Goal: Task Accomplishment & Management: Use online tool/utility

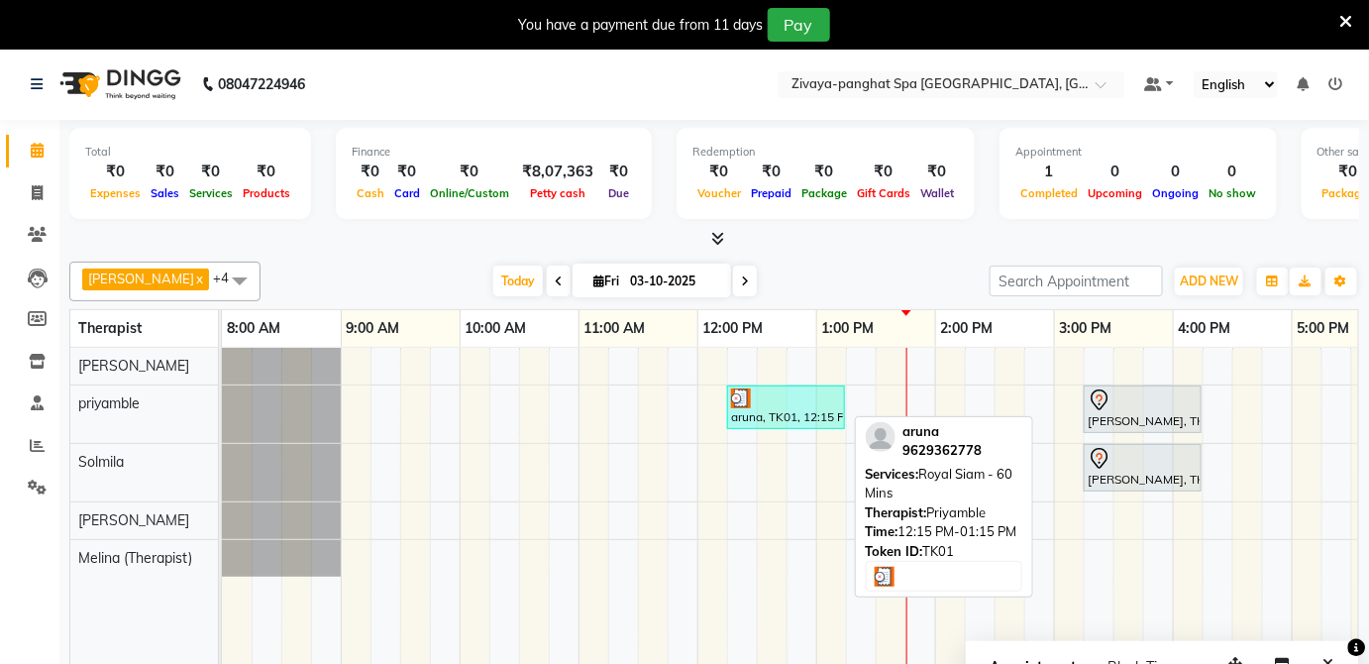
click at [778, 399] on div at bounding box center [786, 398] width 110 height 20
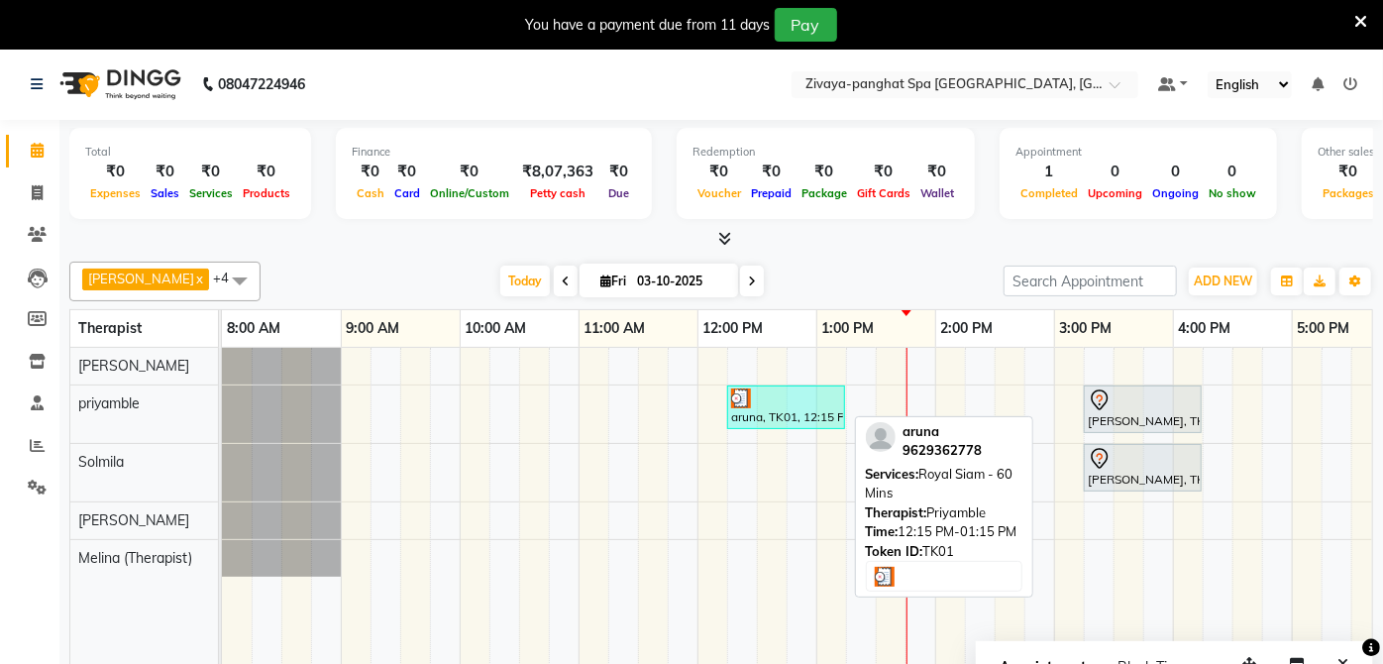
select select "3"
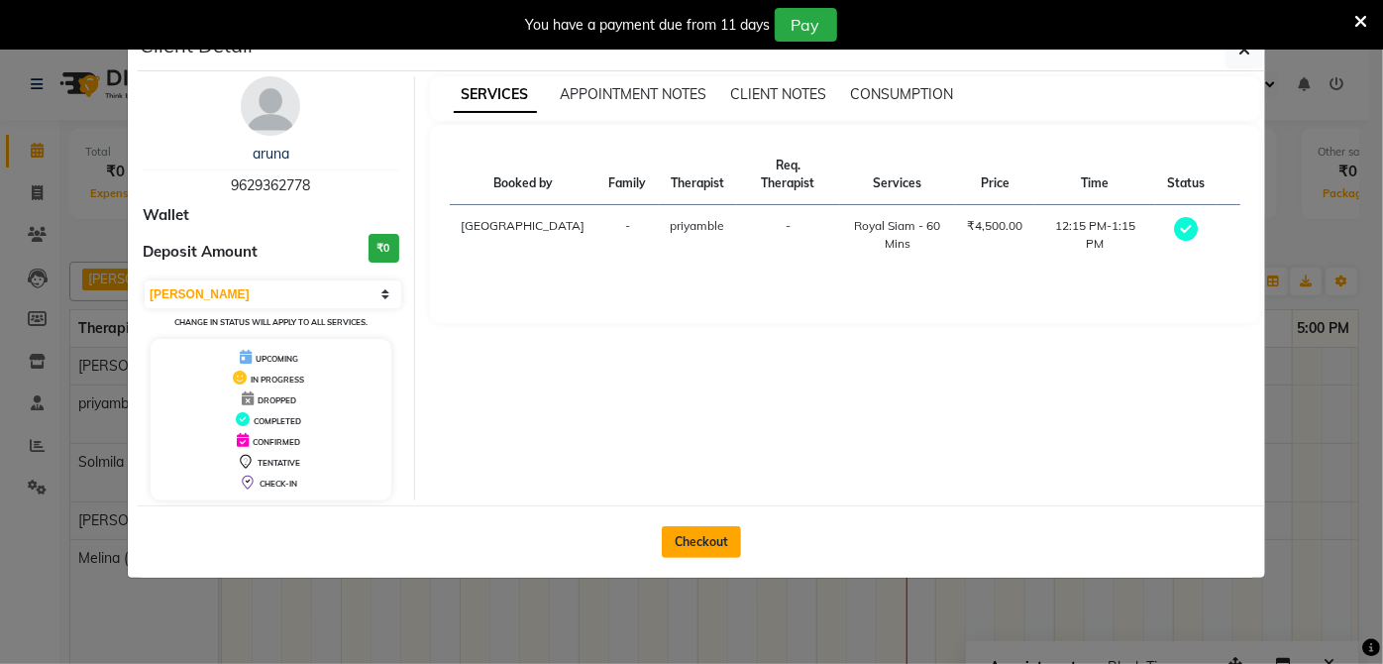
click at [710, 537] on button "Checkout" at bounding box center [701, 542] width 79 height 32
select select "6945"
select select "service"
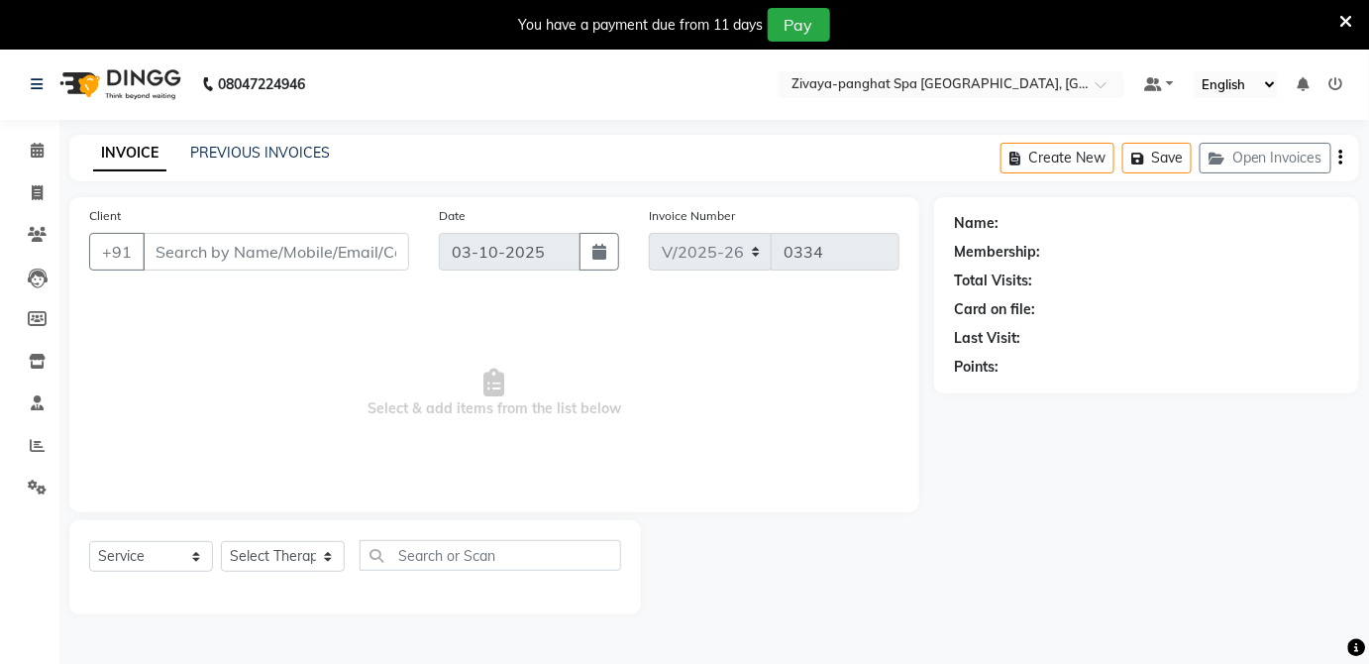
type input "9629362778"
select select "66041"
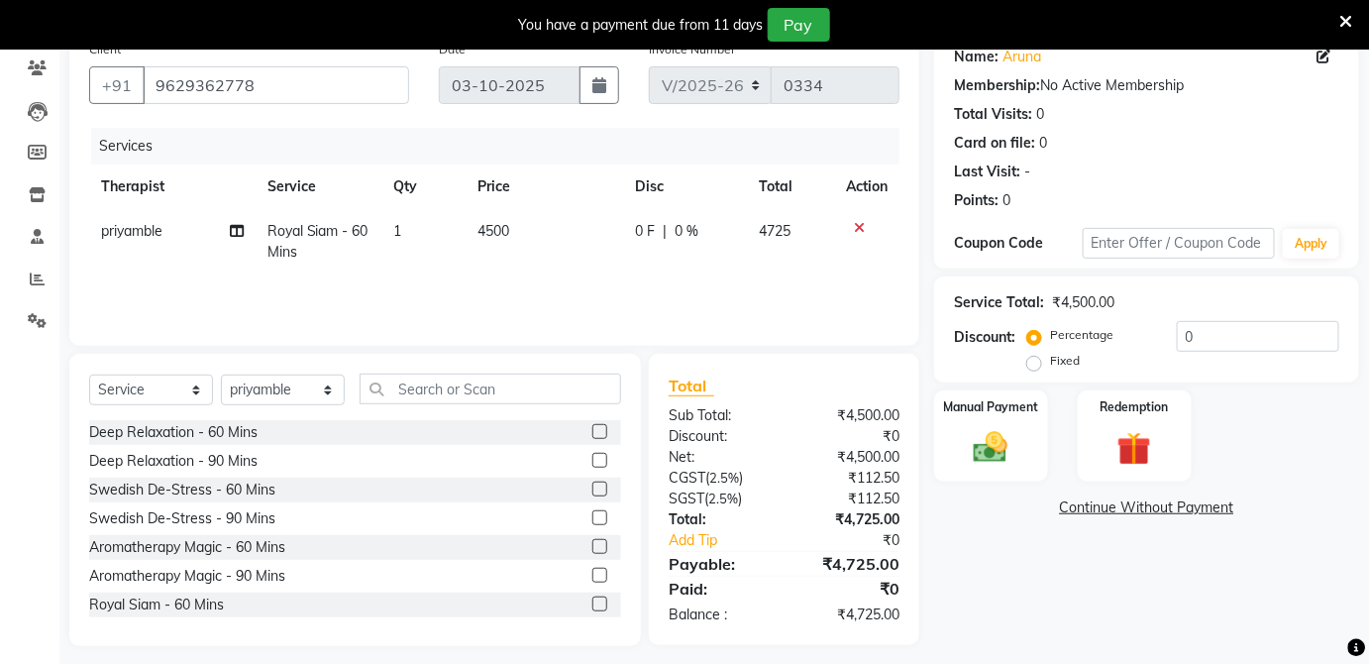
scroll to position [176, 0]
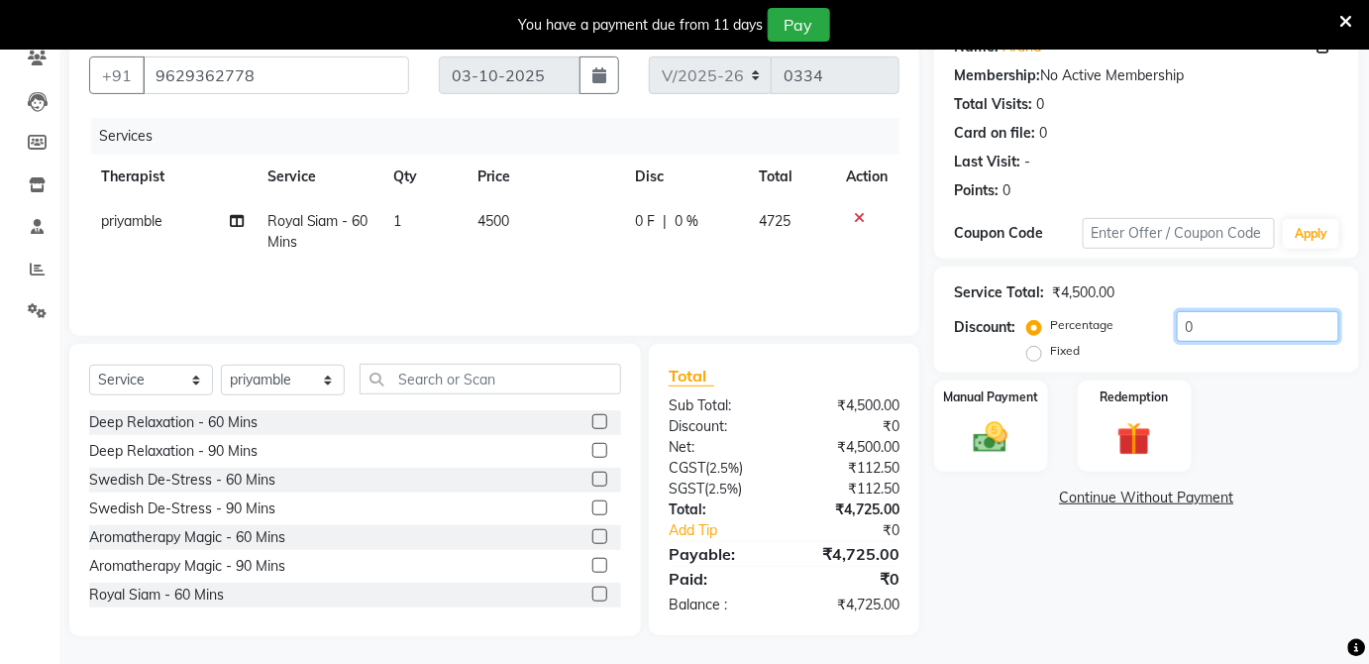
click at [1225, 329] on input "0" at bounding box center [1258, 326] width 162 height 31
click at [1050, 349] on label "Fixed" at bounding box center [1065, 351] width 30 height 18
click at [1034, 349] on input "Fixed" at bounding box center [1038, 351] width 14 height 14
radio input "true"
click at [1200, 323] on input "0" at bounding box center [1258, 326] width 162 height 31
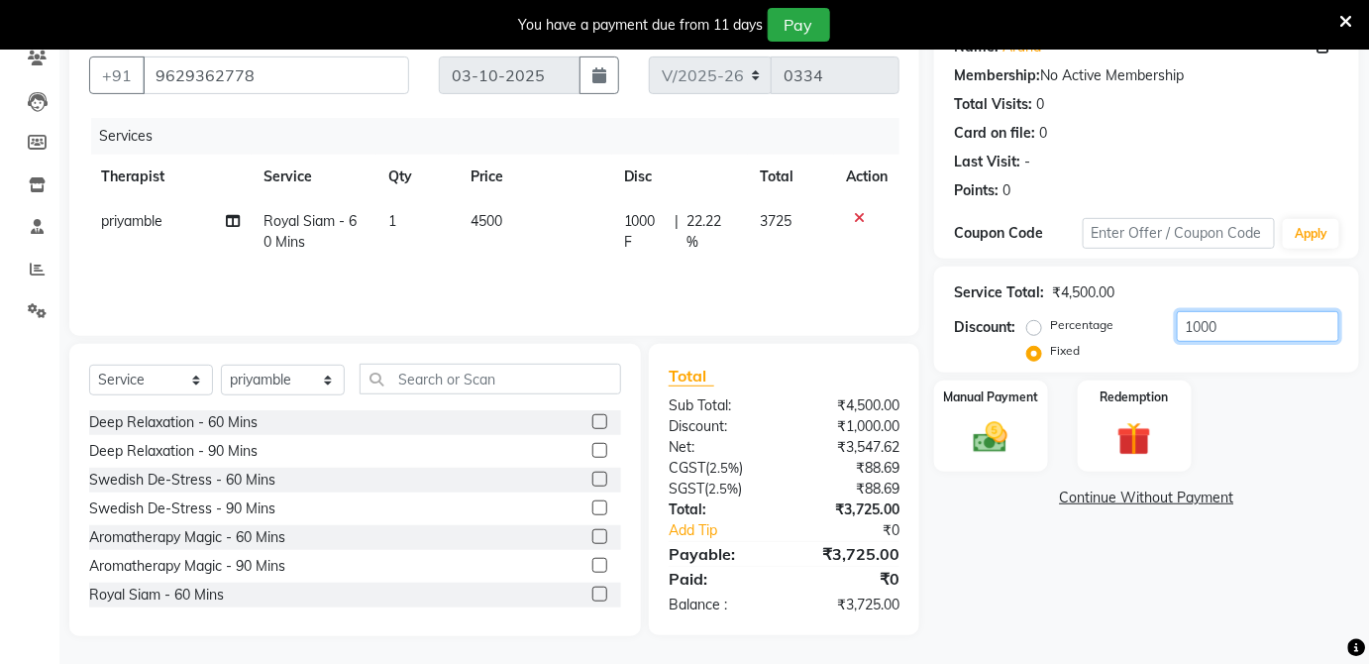
type input "1000"
click at [797, 256] on td "3725" at bounding box center [791, 231] width 86 height 65
select select "66041"
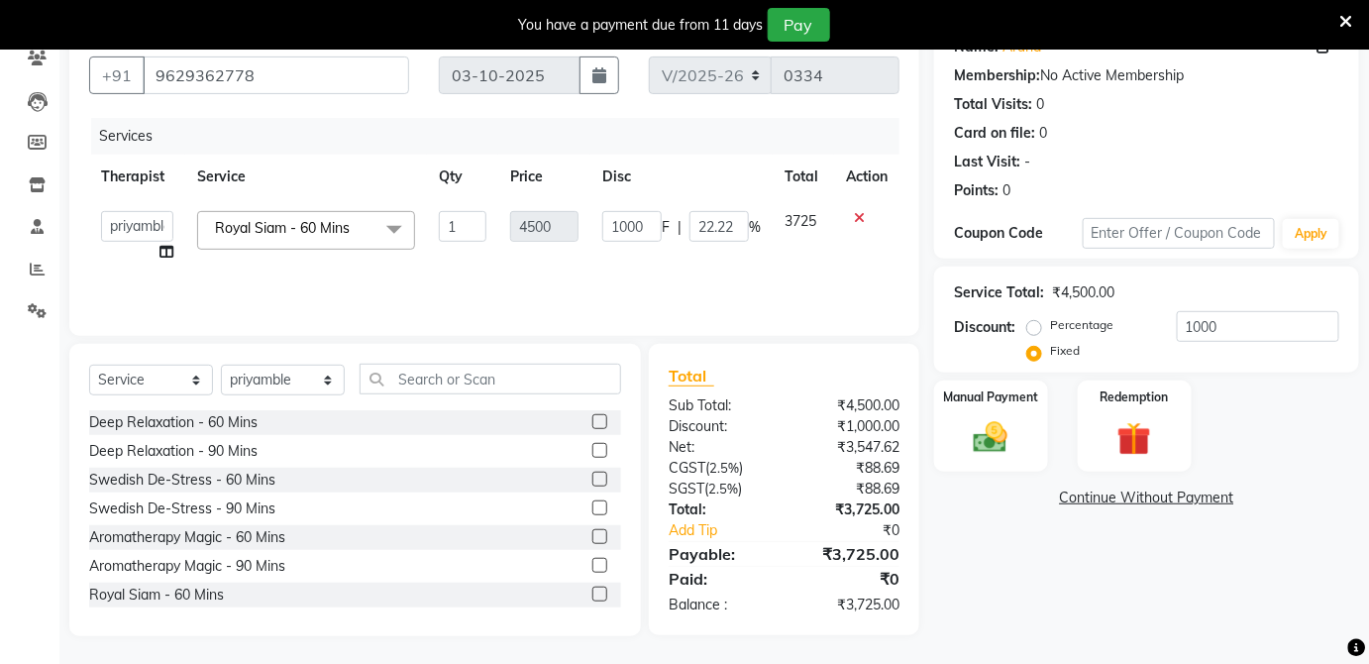
click at [797, 256] on td "3725" at bounding box center [803, 236] width 61 height 75
click at [995, 532] on div "Name: Aruna Membership: No Active Membership Total Visits: 0 Card on file: 0 La…" at bounding box center [1154, 328] width 440 height 615
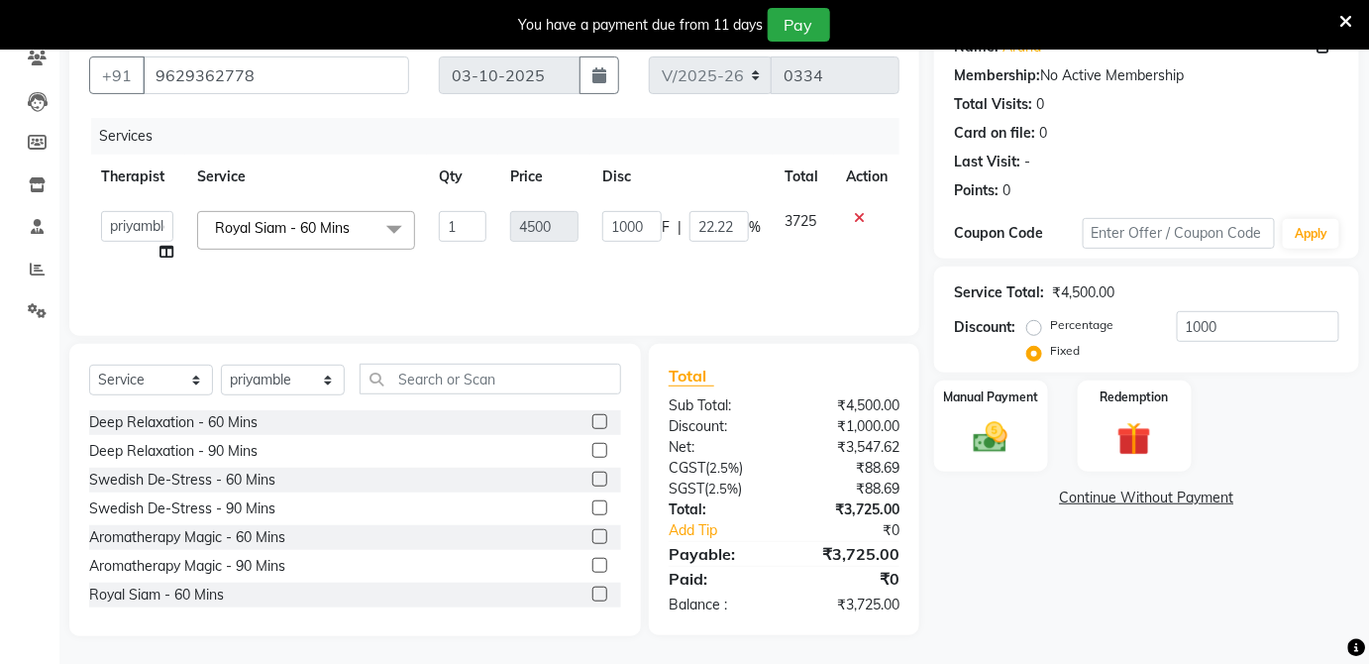
click at [995, 532] on div "Name: Aruna Membership: No Active Membership Total Visits: 0 Card on file: 0 La…" at bounding box center [1154, 328] width 440 height 615
click at [674, 184] on th "Disc" at bounding box center [681, 177] width 182 height 45
click at [731, 223] on input "22.22" at bounding box center [718, 226] width 59 height 31
type input "2"
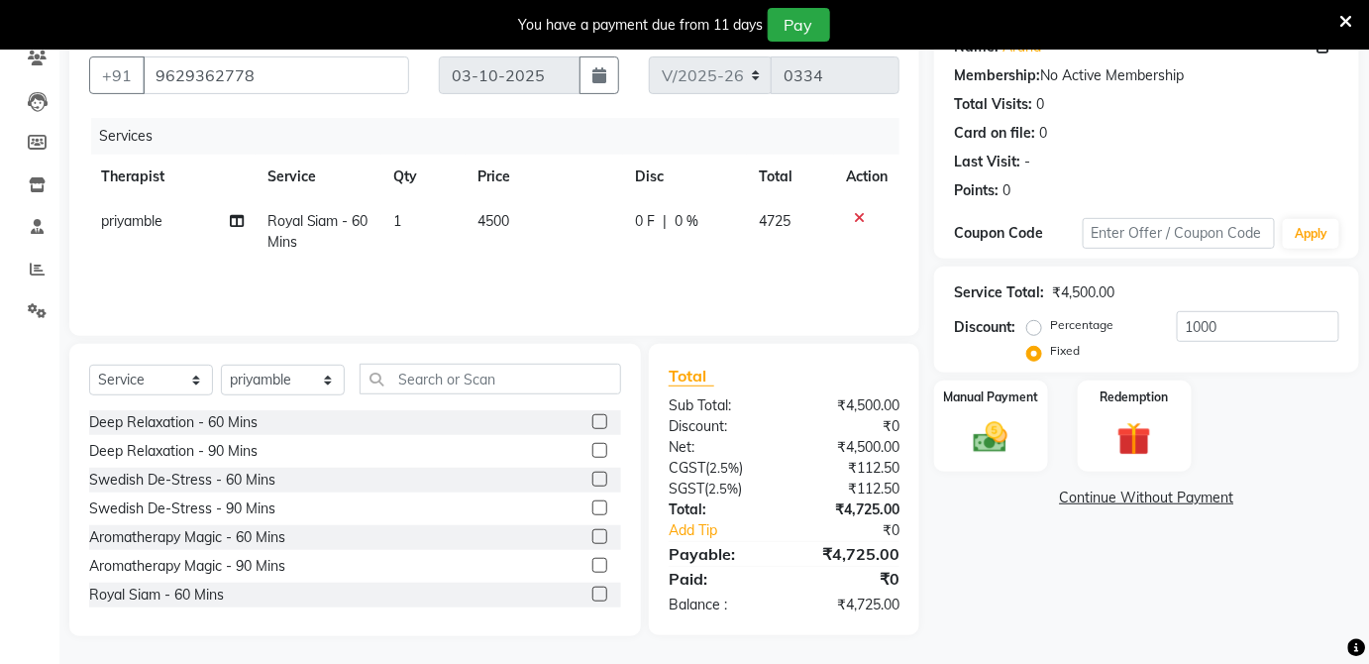
click at [711, 266] on div "Services Therapist Service Qty Price Disc Total Action priyamble Royal Siam - 6…" at bounding box center [494, 217] width 810 height 198
click at [1224, 324] on input "1000" at bounding box center [1258, 326] width 162 height 31
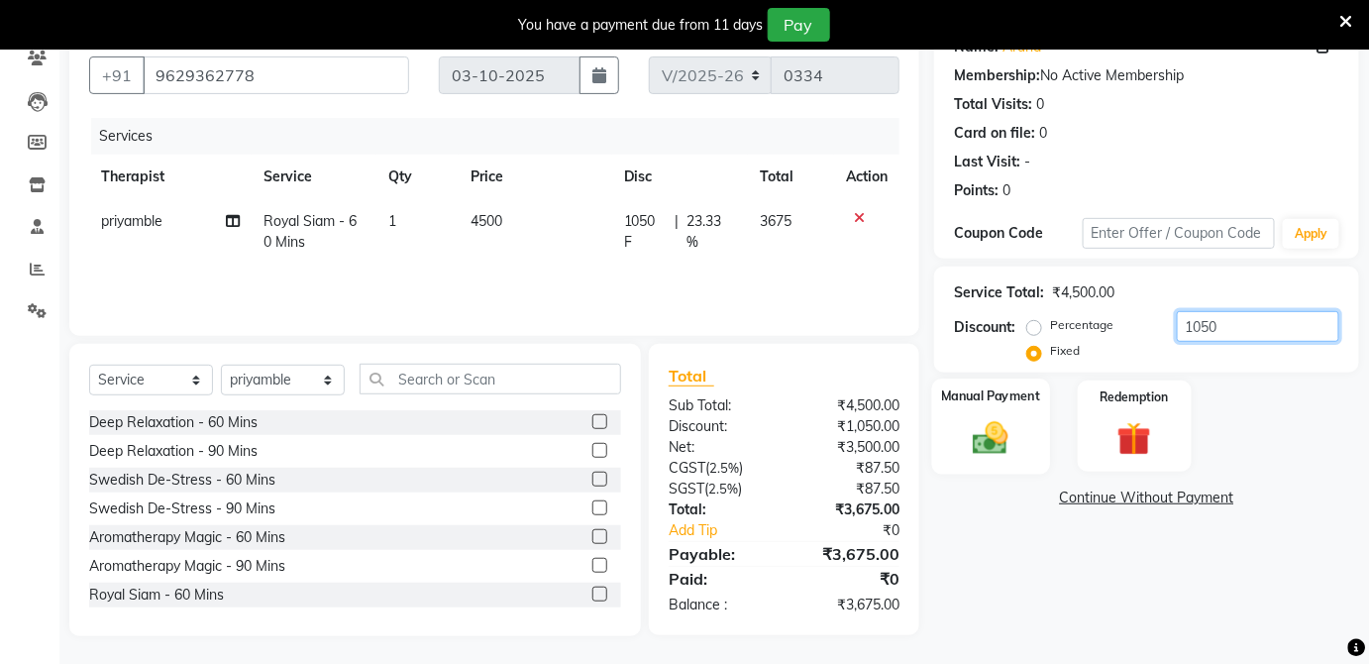
type input "1050"
click at [980, 434] on img at bounding box center [990, 437] width 57 height 41
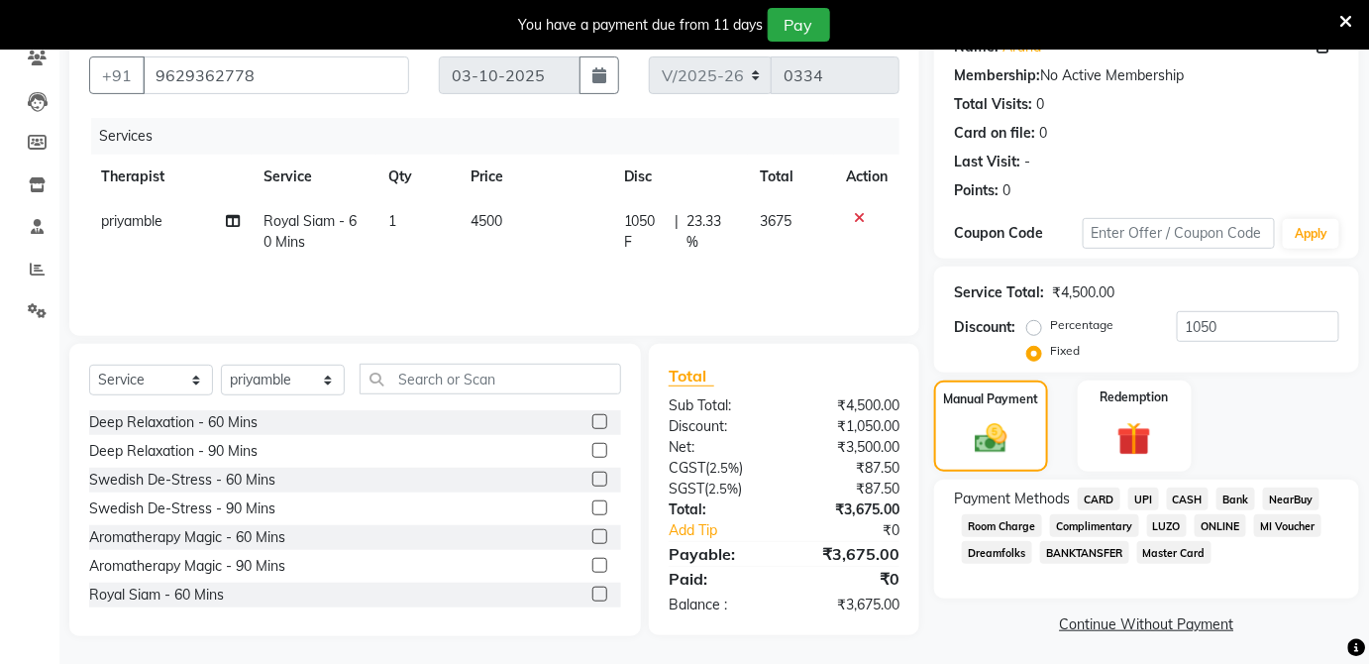
click at [1106, 492] on span "CARD" at bounding box center [1099, 498] width 43 height 23
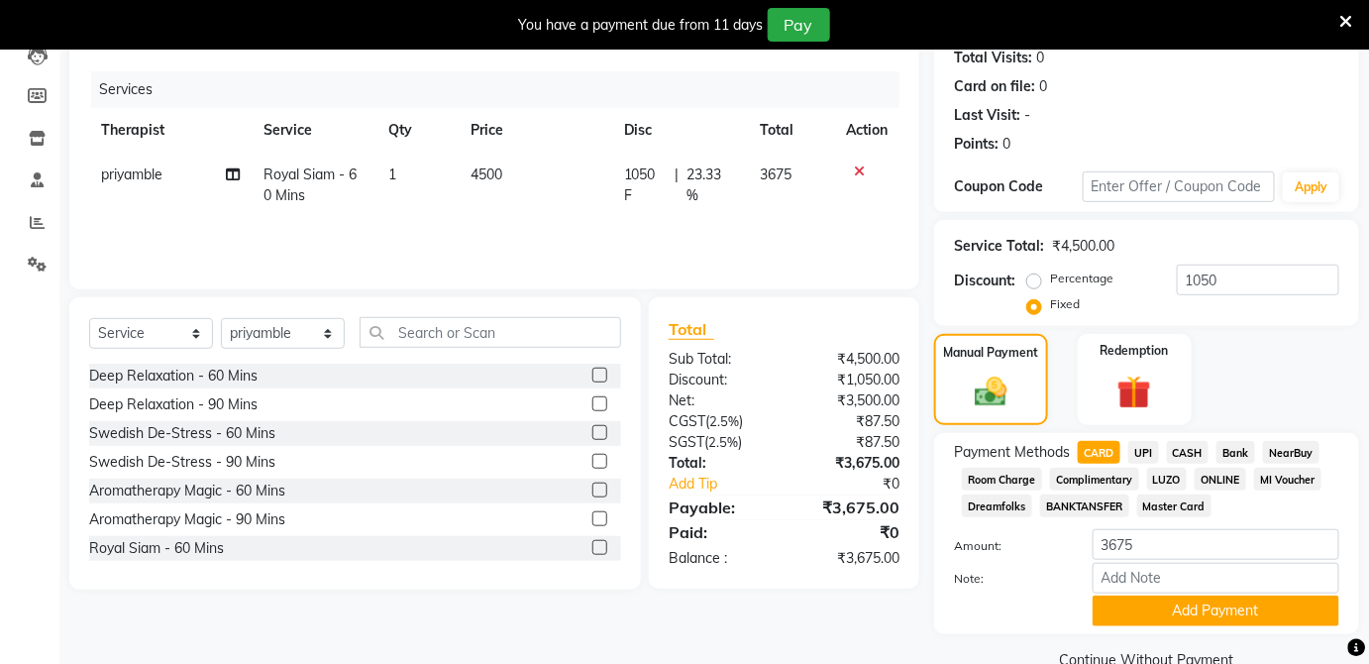
scroll to position [263, 0]
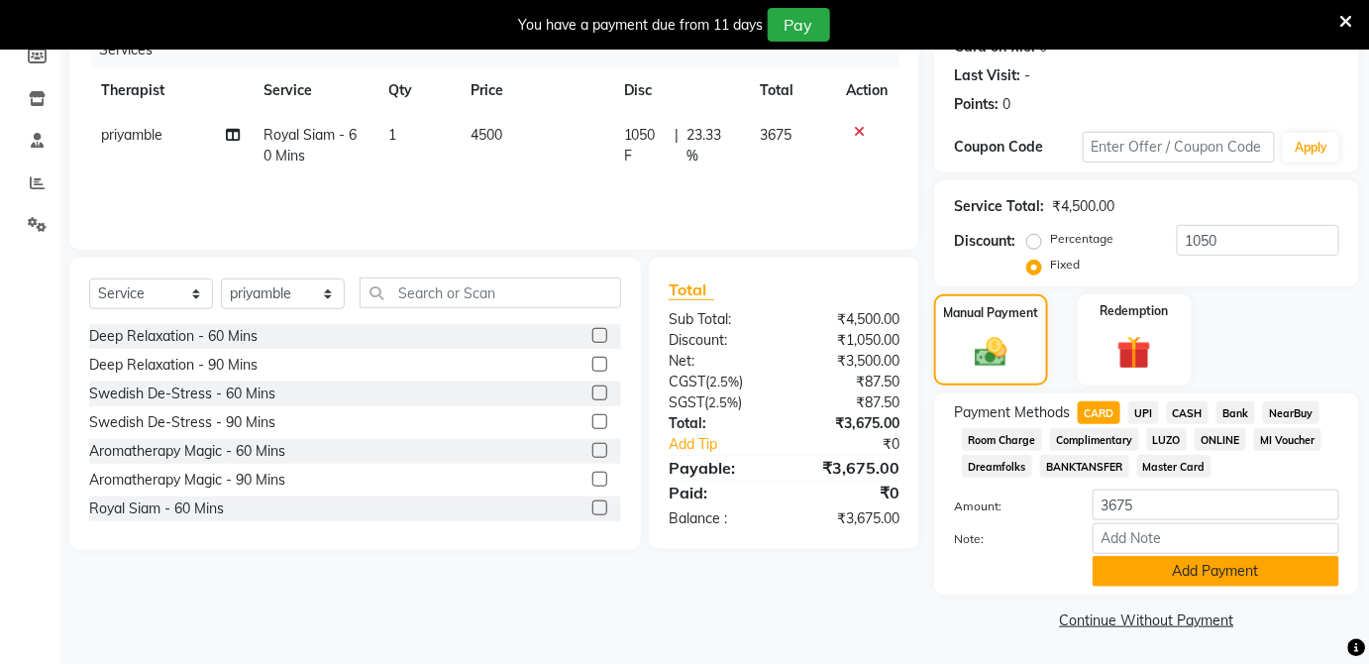
click at [1275, 574] on button "Add Payment" at bounding box center [1216, 571] width 247 height 31
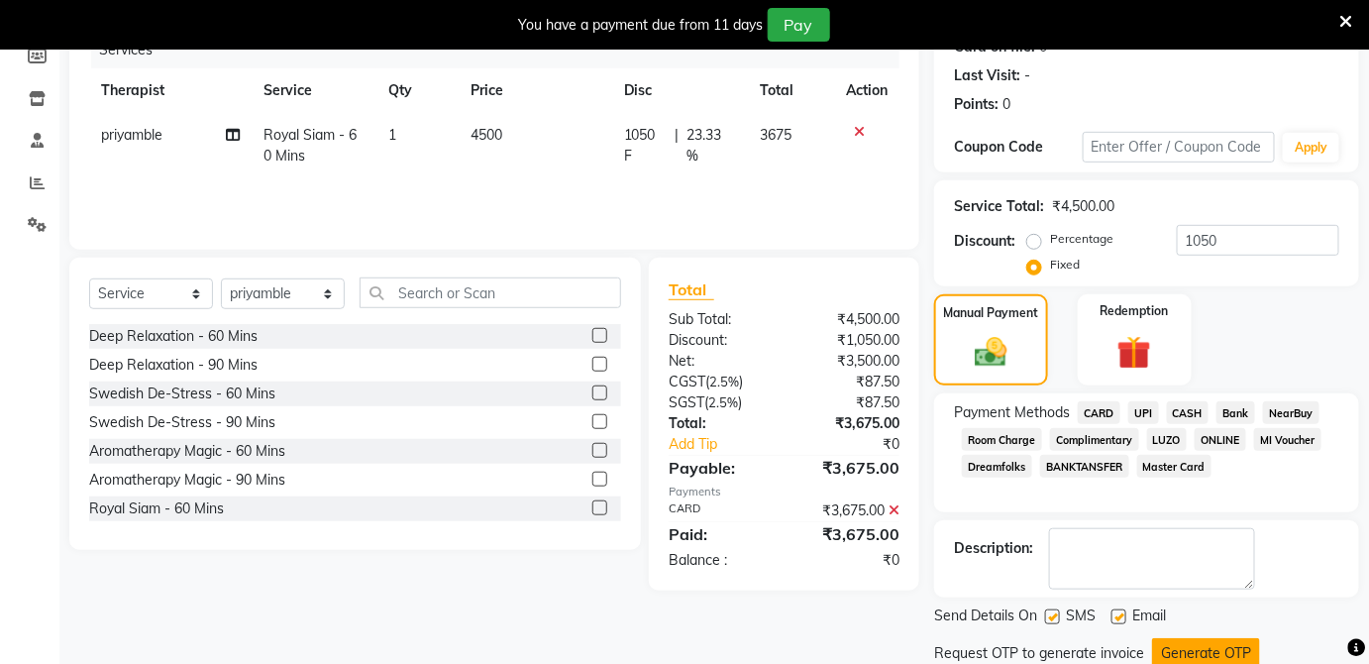
click at [1241, 656] on button "Generate OTP" at bounding box center [1206, 653] width 108 height 31
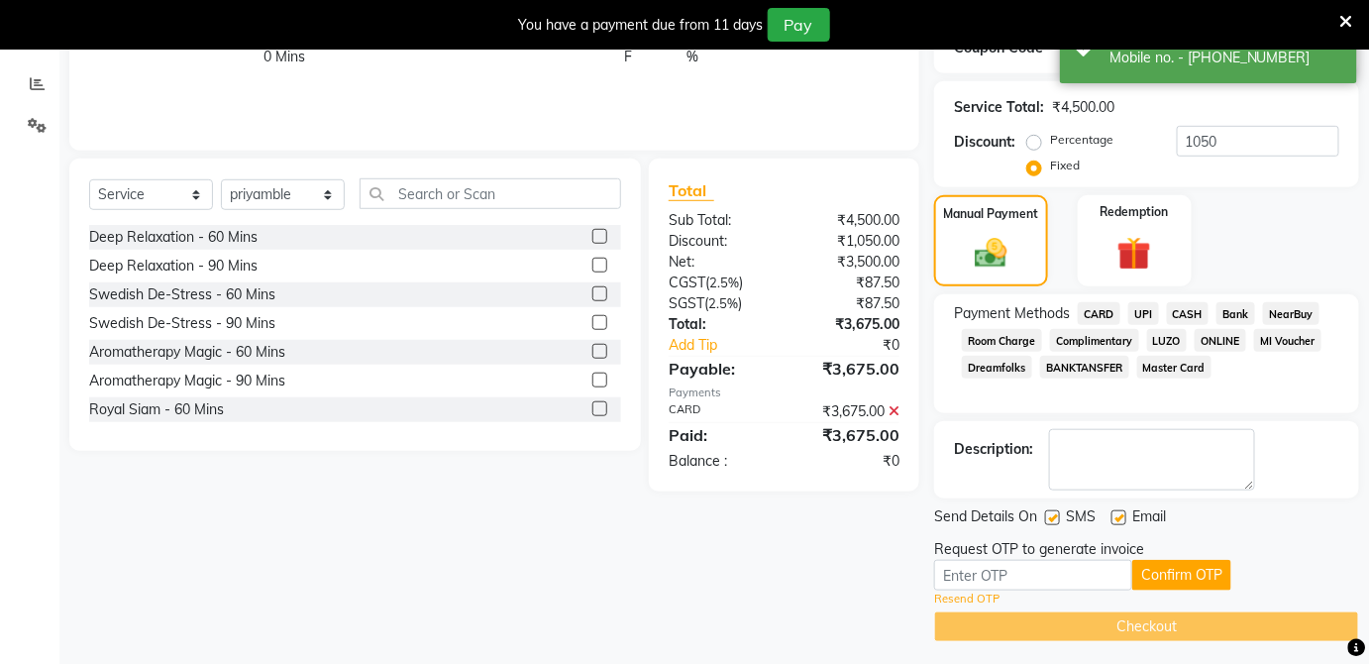
scroll to position [367, 0]
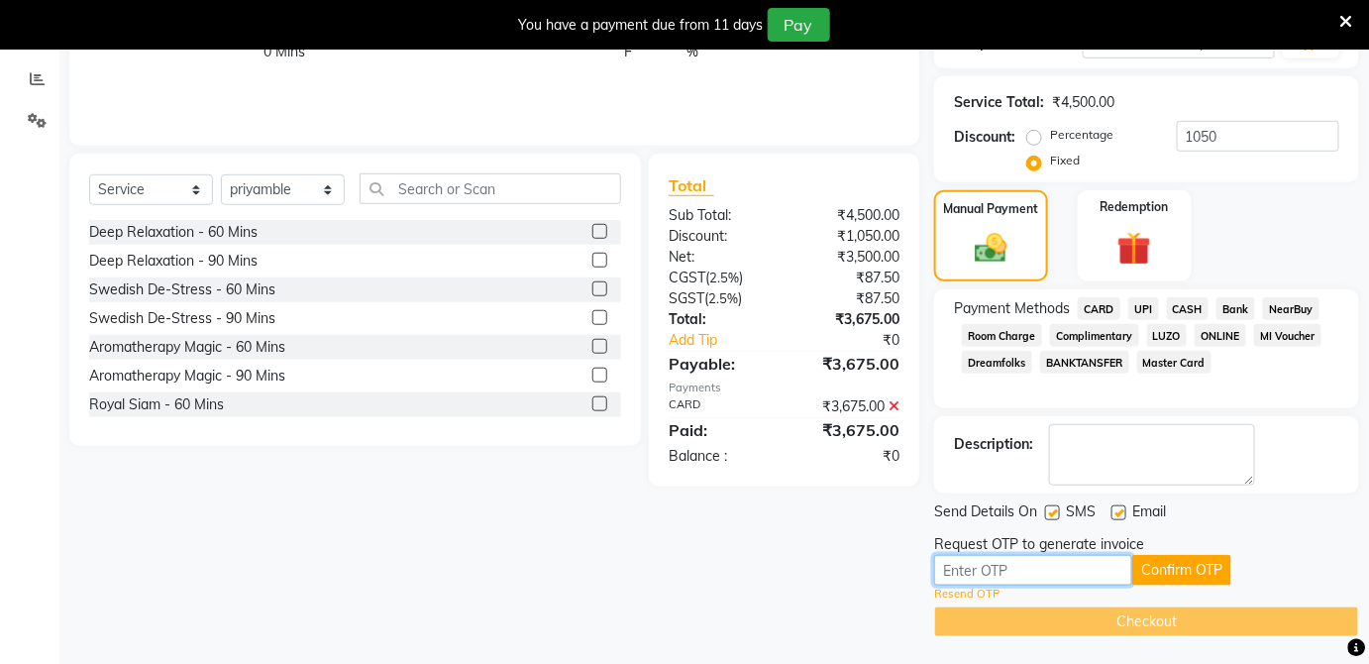
click at [999, 575] on input "text" at bounding box center [1033, 570] width 198 height 31
type input "4991"
click at [1148, 572] on button "Confirm OTP" at bounding box center [1181, 570] width 99 height 31
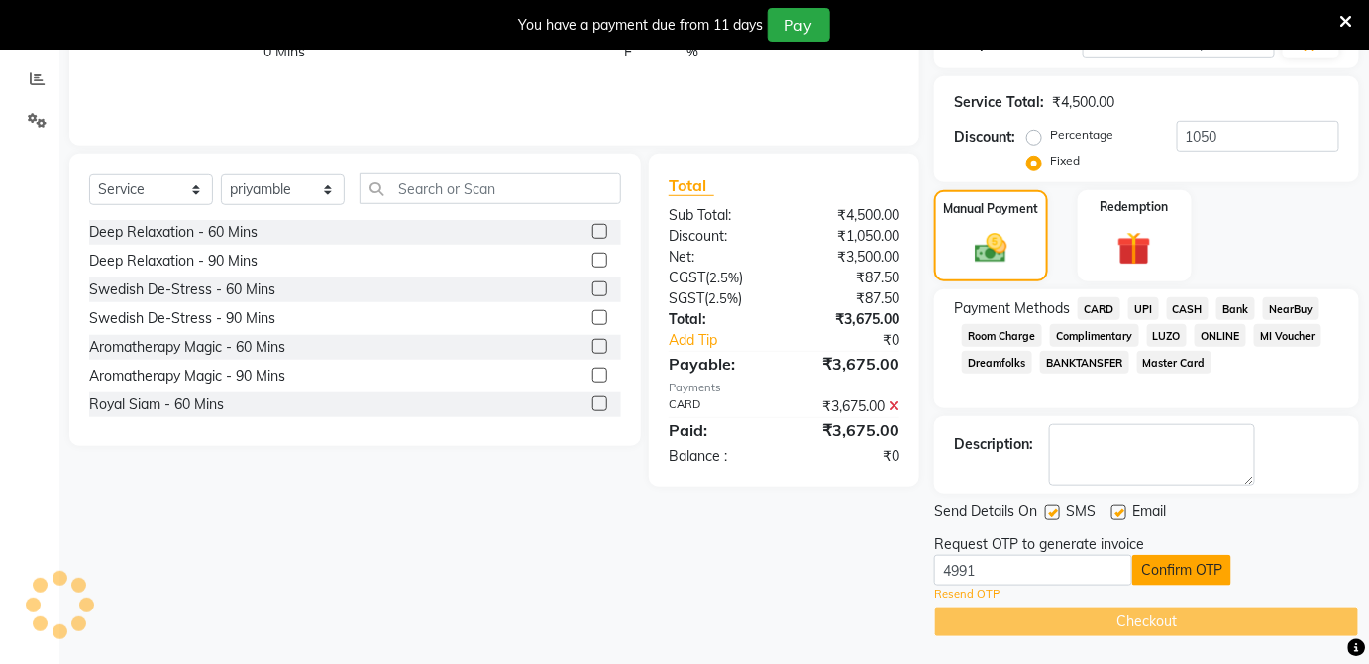
scroll to position [291, 0]
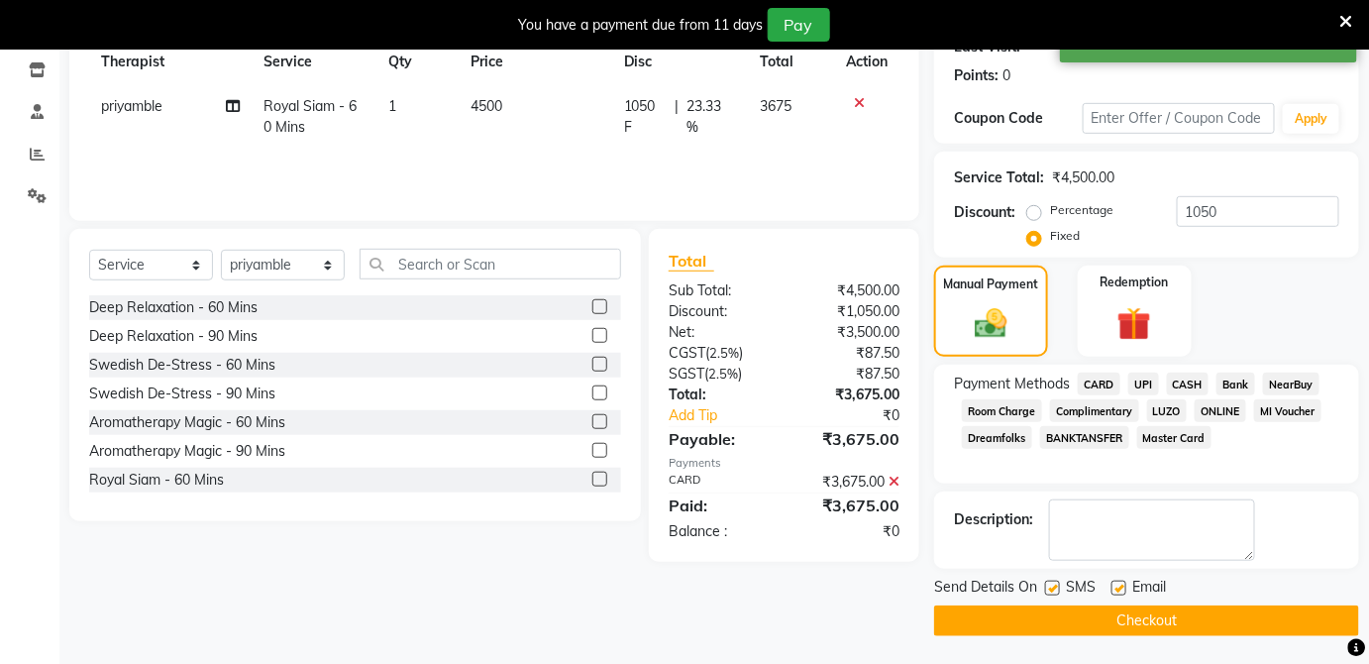
click at [1146, 618] on button "Checkout" at bounding box center [1146, 620] width 425 height 31
